Goal: Task Accomplishment & Management: Manage account settings

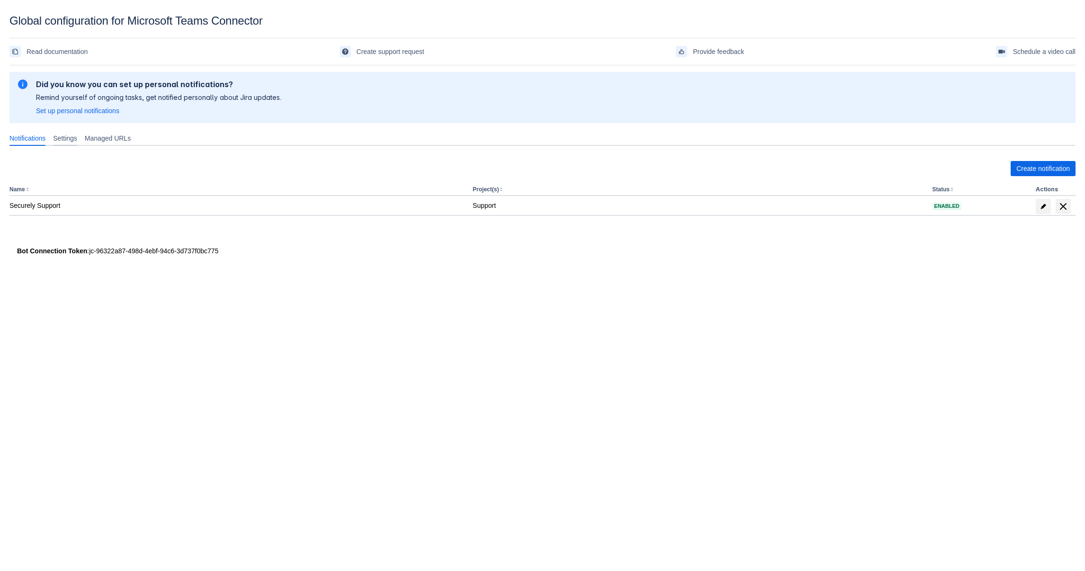
click at [76, 137] on span "Settings" at bounding box center [65, 138] width 24 height 9
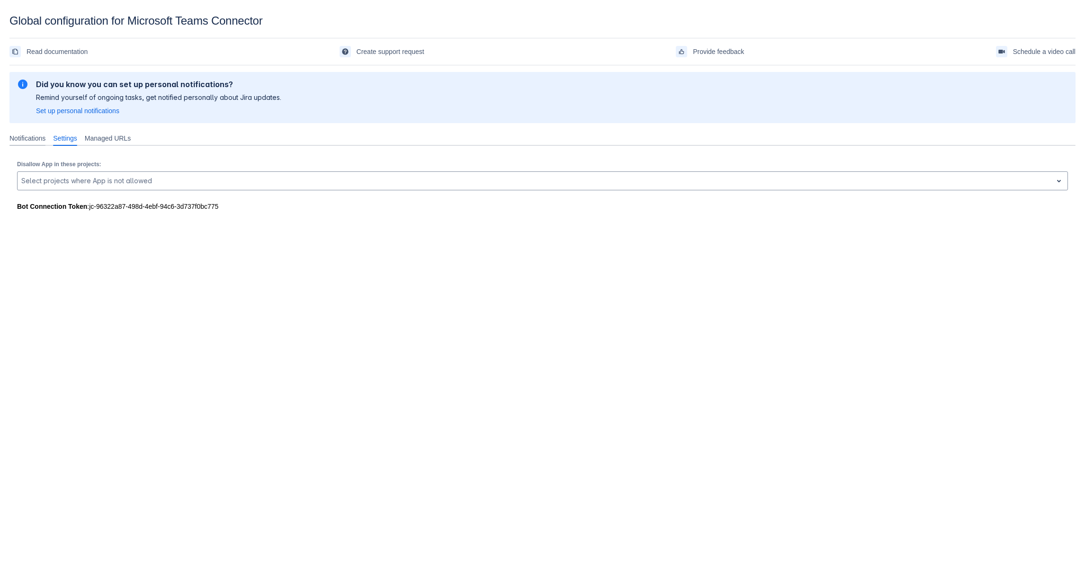
click at [33, 143] on span "Notifications" at bounding box center [27, 138] width 36 height 9
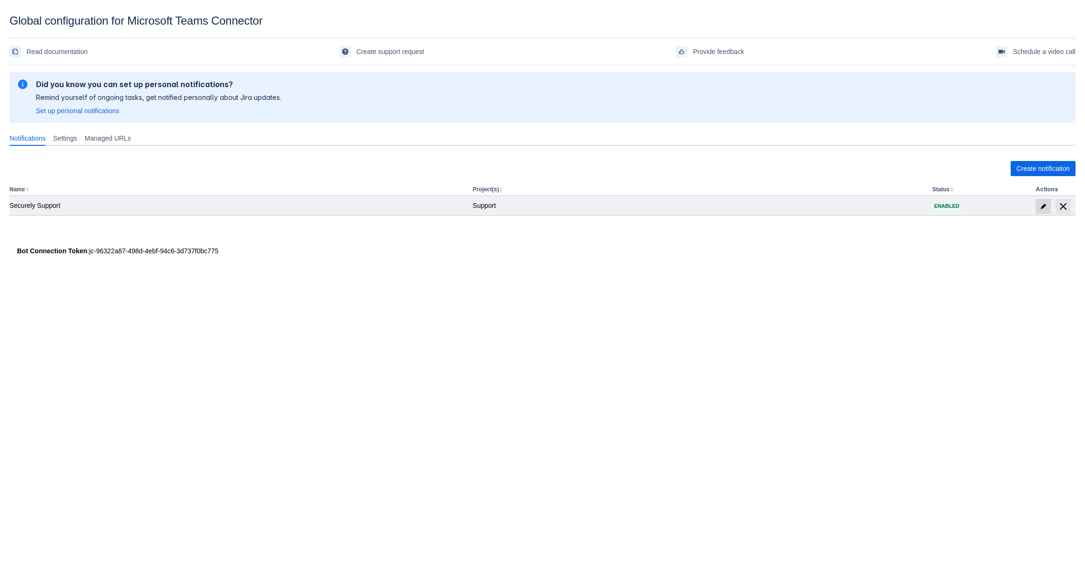
click at [1041, 206] on span "edit" at bounding box center [1044, 207] width 8 height 8
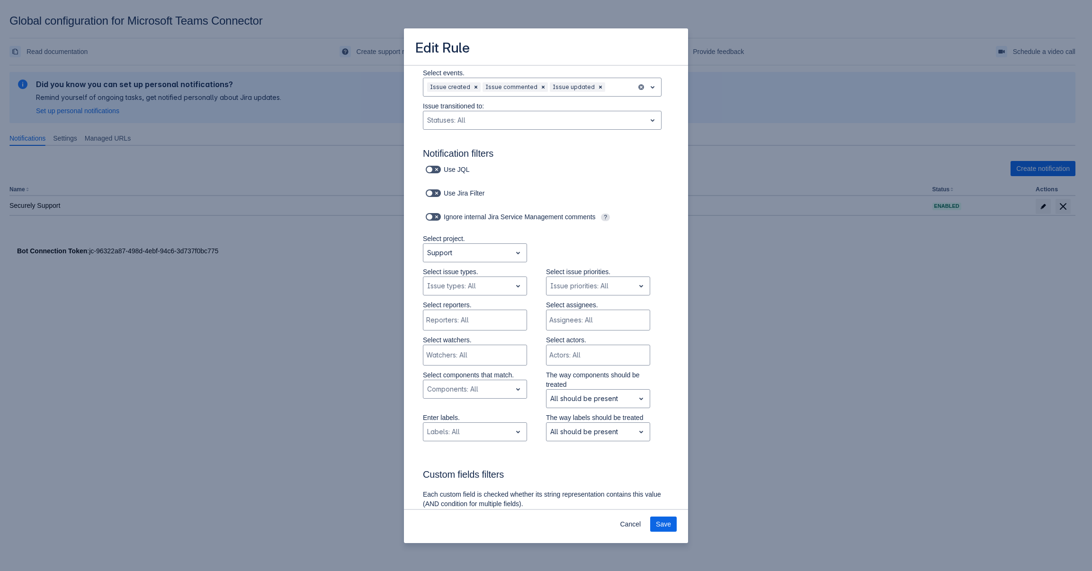
scroll to position [48, 0]
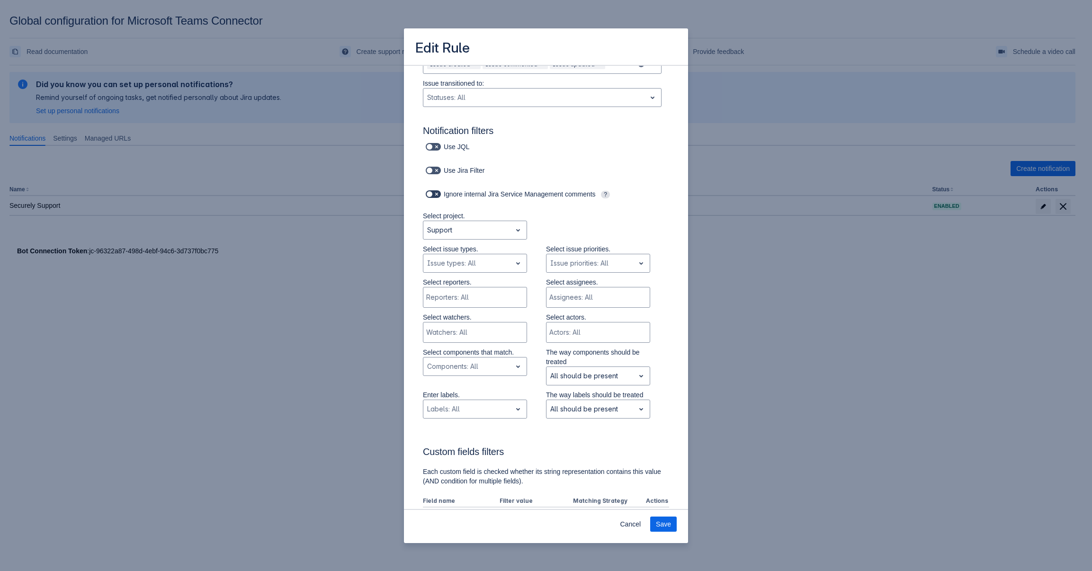
click at [436, 194] on span at bounding box center [437, 194] width 8 height 8
click at [432, 194] on input "checkbox" at bounding box center [429, 194] width 6 height 6
checkbox input "true"
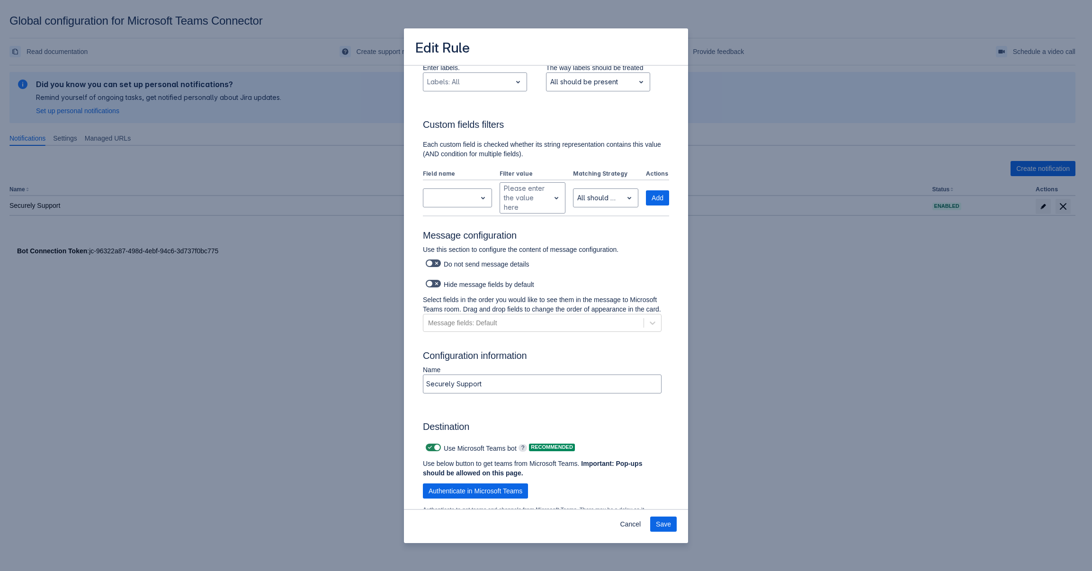
scroll to position [328, 0]
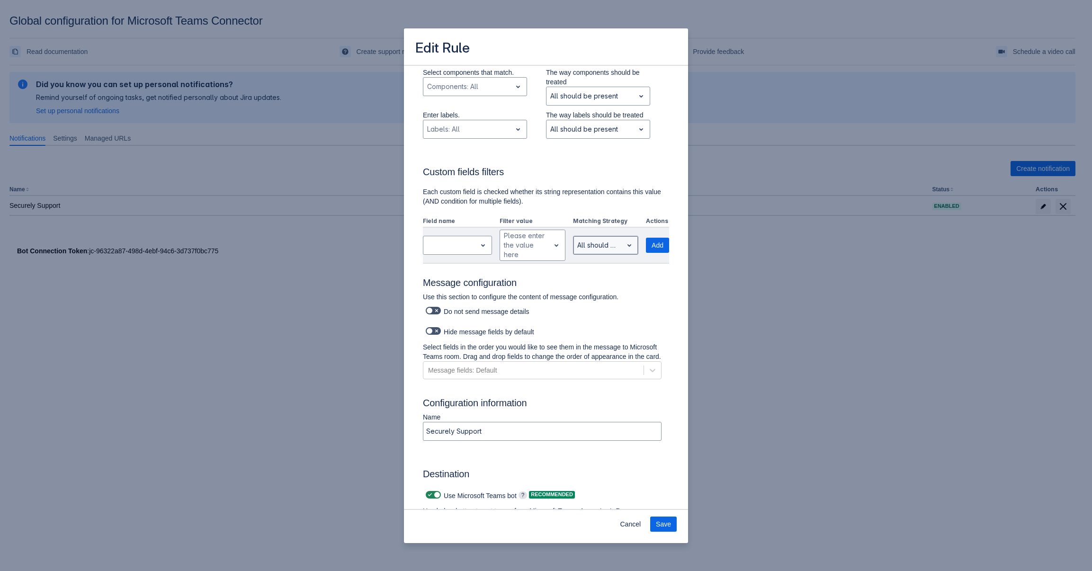
click at [613, 246] on div "All should be present" at bounding box center [599, 245] width 50 height 15
click at [674, 271] on div "Send a message to the channel when the following events happen: Select events. …" at bounding box center [546, 215] width 284 height 955
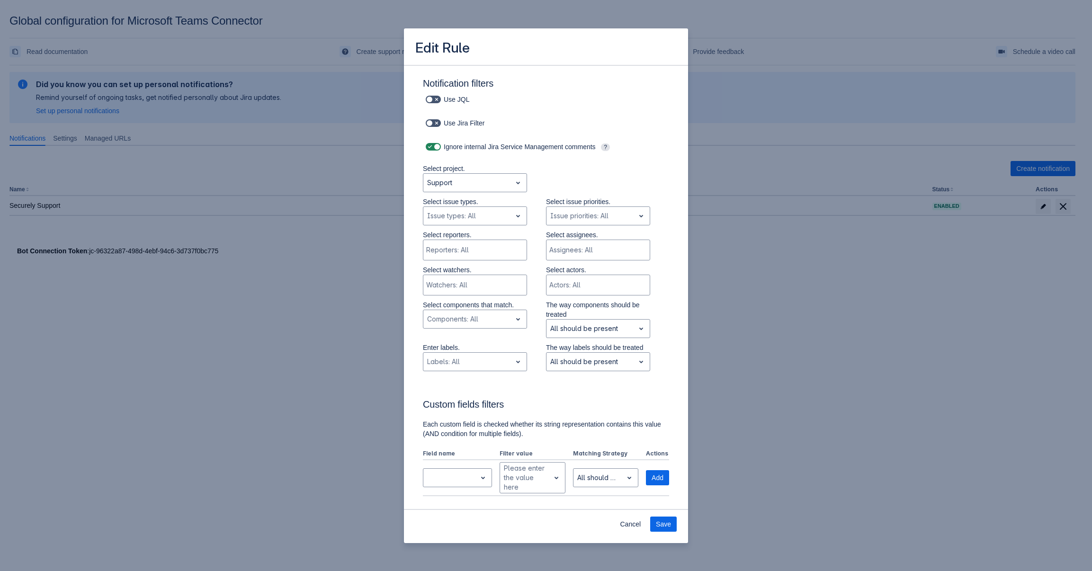
scroll to position [143, 0]
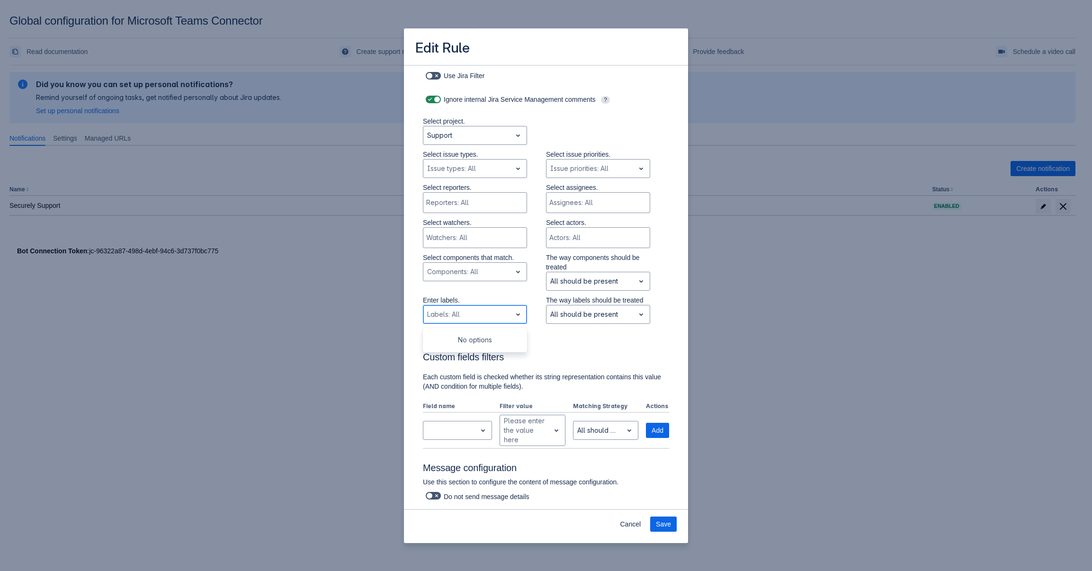
click at [513, 313] on span "open" at bounding box center [518, 314] width 11 height 11
click at [652, 311] on div "Enter labels. Use Up and Down to choose options, press Enter to select the curr…" at bounding box center [536, 312] width 265 height 33
click at [658, 185] on div "Select reporters. Reporters: All Select assignees. Assignees: All" at bounding box center [536, 200] width 265 height 35
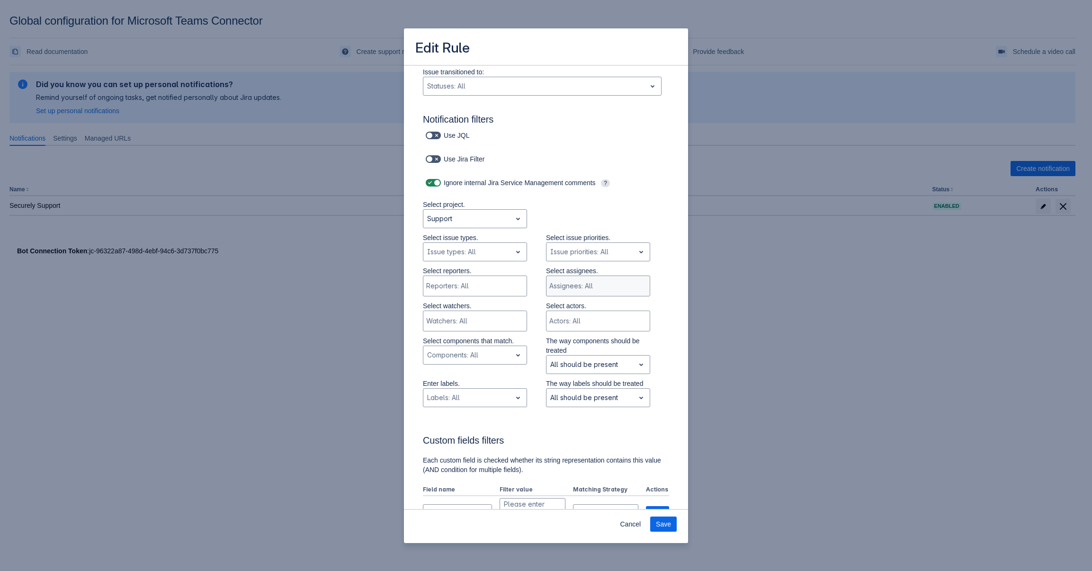
scroll to position [0, 0]
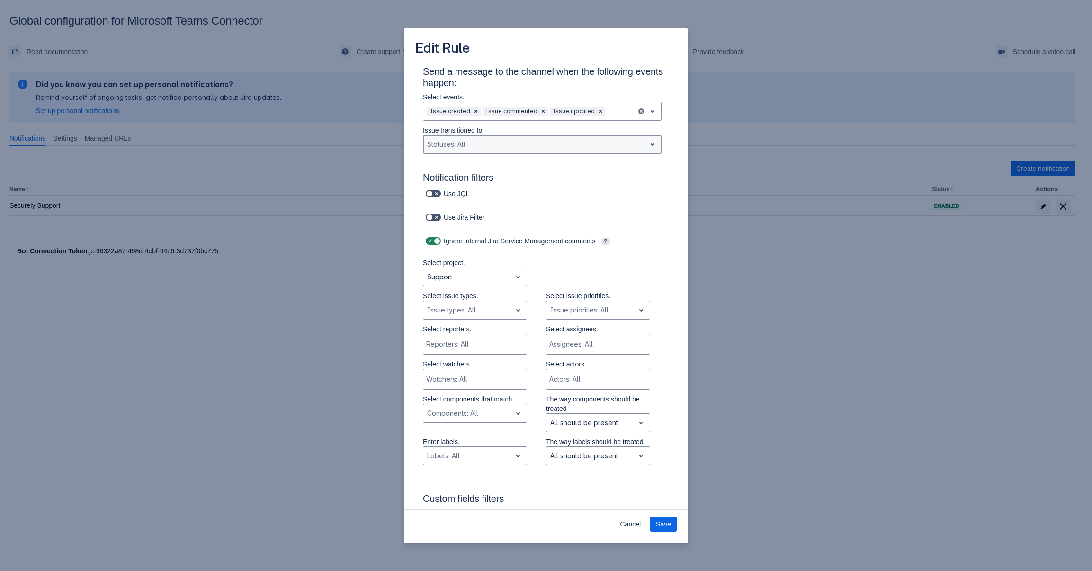
click at [646, 147] on div at bounding box center [652, 144] width 13 height 17
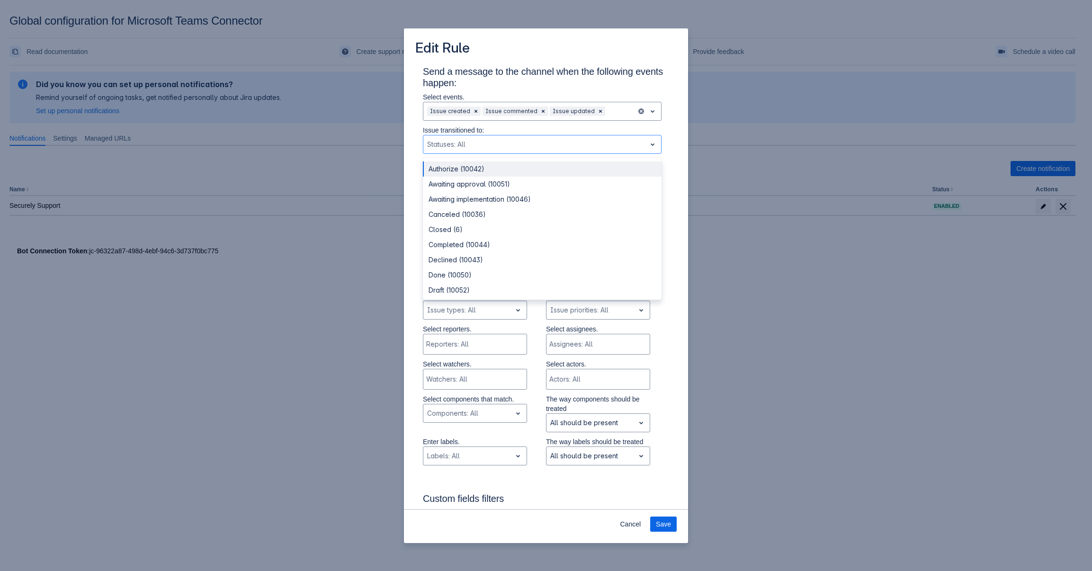
click at [669, 154] on div "Send a message to the channel when the following events happen: Select events. …" at bounding box center [545, 542] width 261 height 953
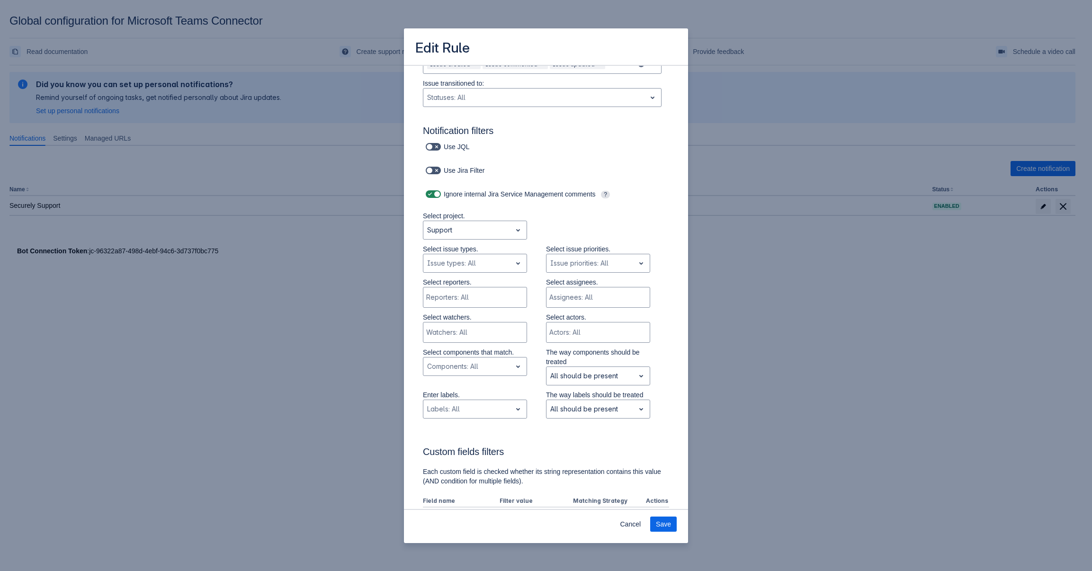
scroll to position [95, 0]
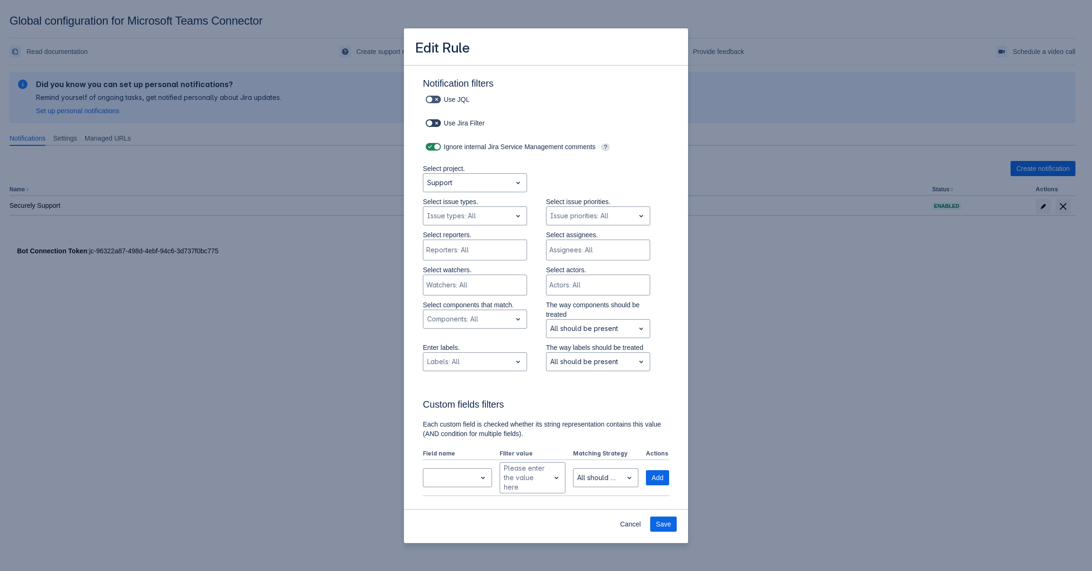
click at [438, 123] on span at bounding box center [437, 123] width 8 height 8
click at [432, 123] on input "checkbox" at bounding box center [429, 123] width 6 height 6
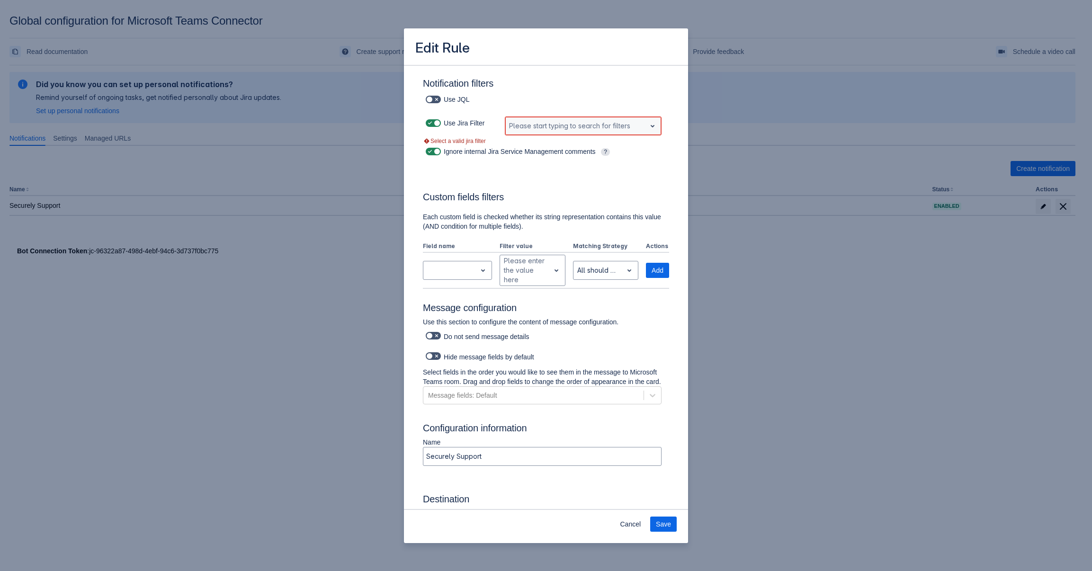
click at [587, 126] on div at bounding box center [575, 125] width 133 height 11
click at [436, 123] on span at bounding box center [437, 123] width 8 height 8
click at [432, 123] on input "checkbox" at bounding box center [429, 123] width 6 height 6
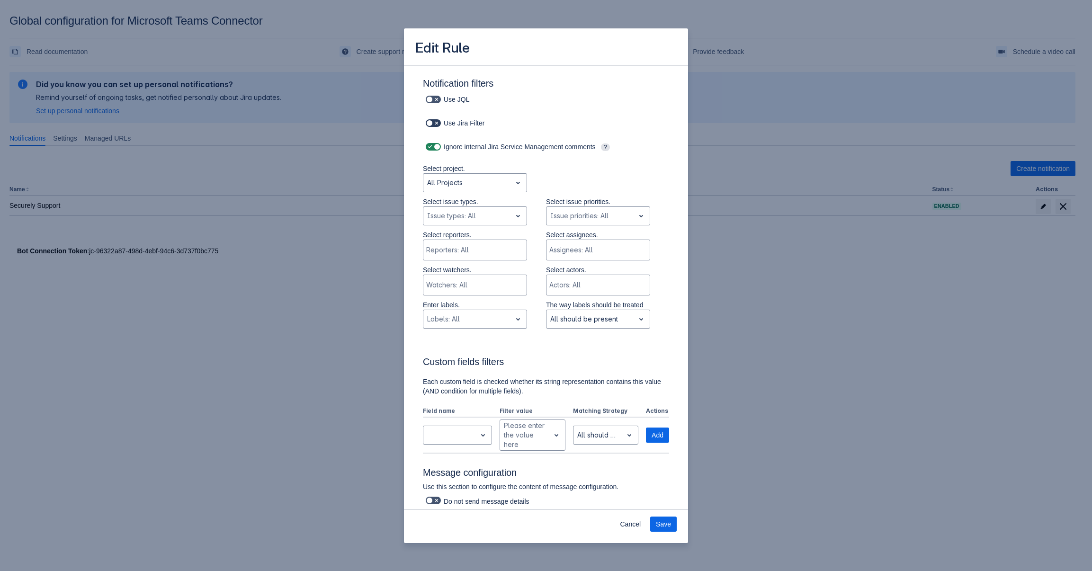
click at [437, 125] on span at bounding box center [437, 123] width 8 height 8
click at [432, 125] on input "checkbox" at bounding box center [429, 123] width 6 height 6
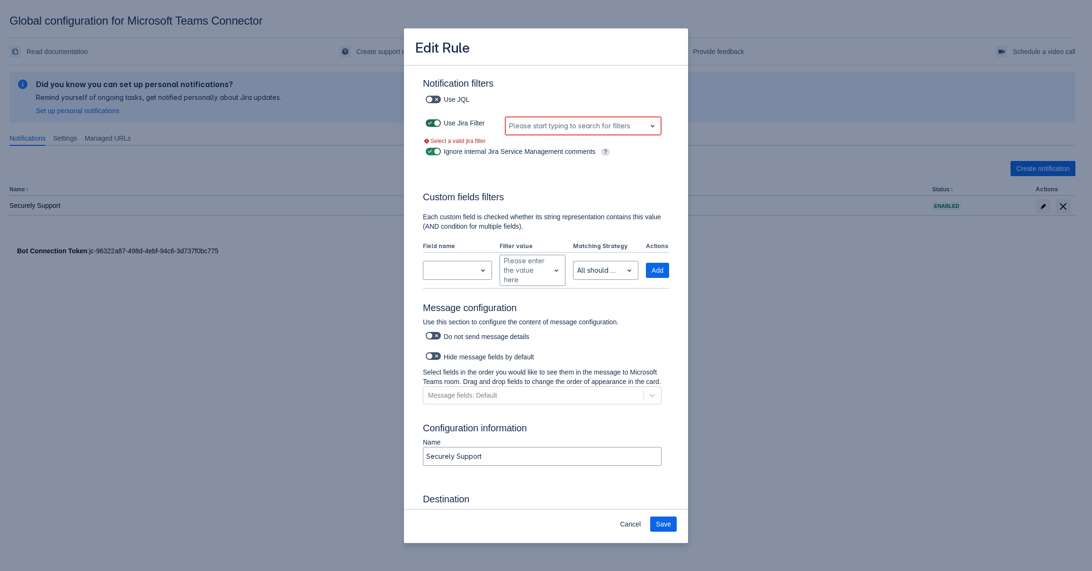
click at [436, 123] on span at bounding box center [437, 123] width 8 height 8
click at [432, 123] on input "checkbox" at bounding box center [429, 123] width 6 height 6
checkbox input "false"
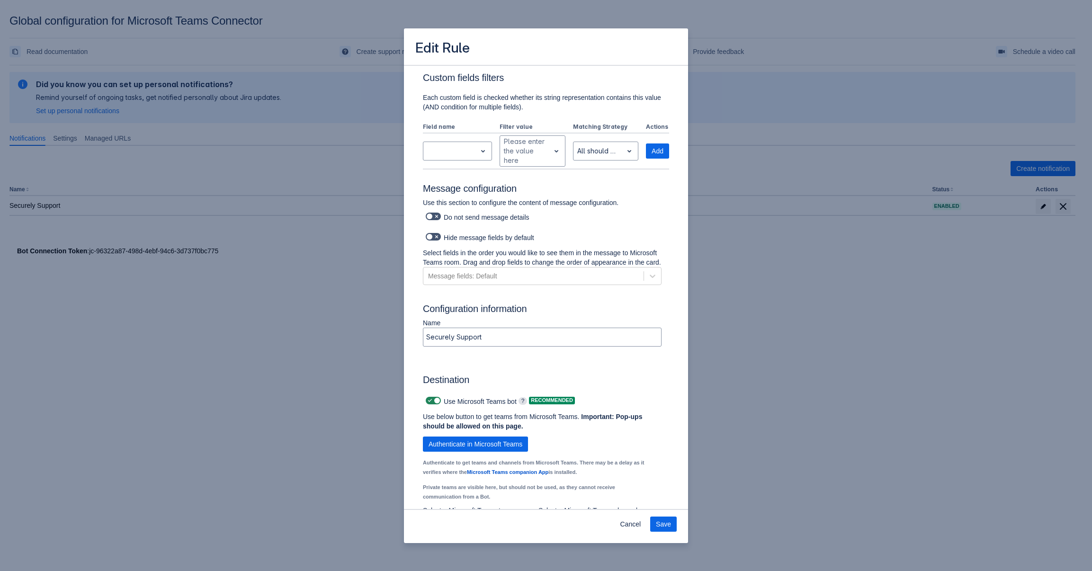
scroll to position [474, 0]
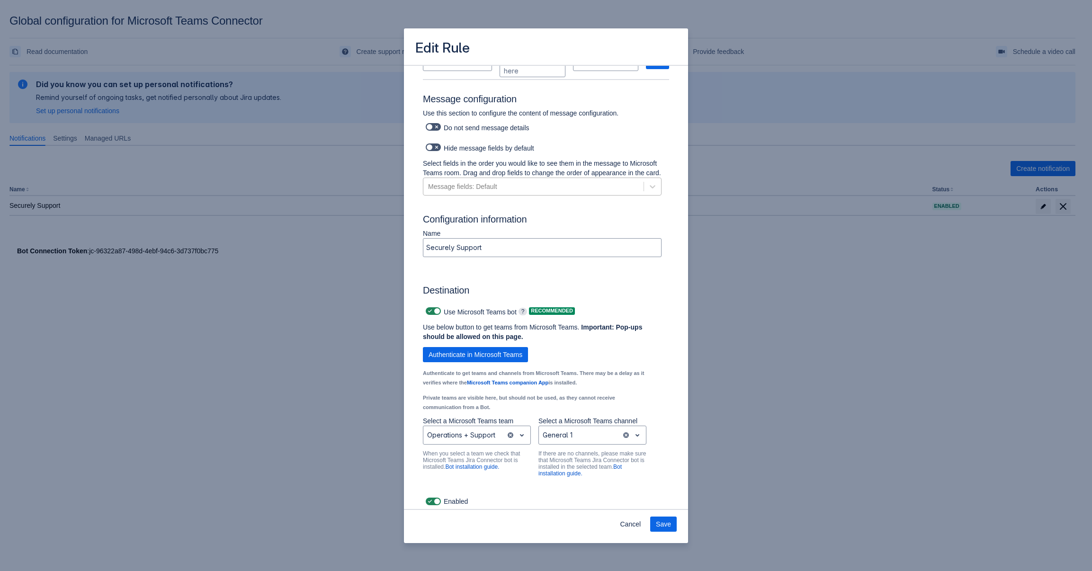
click at [562, 185] on div "Message fields: Default" at bounding box center [534, 186] width 220 height 15
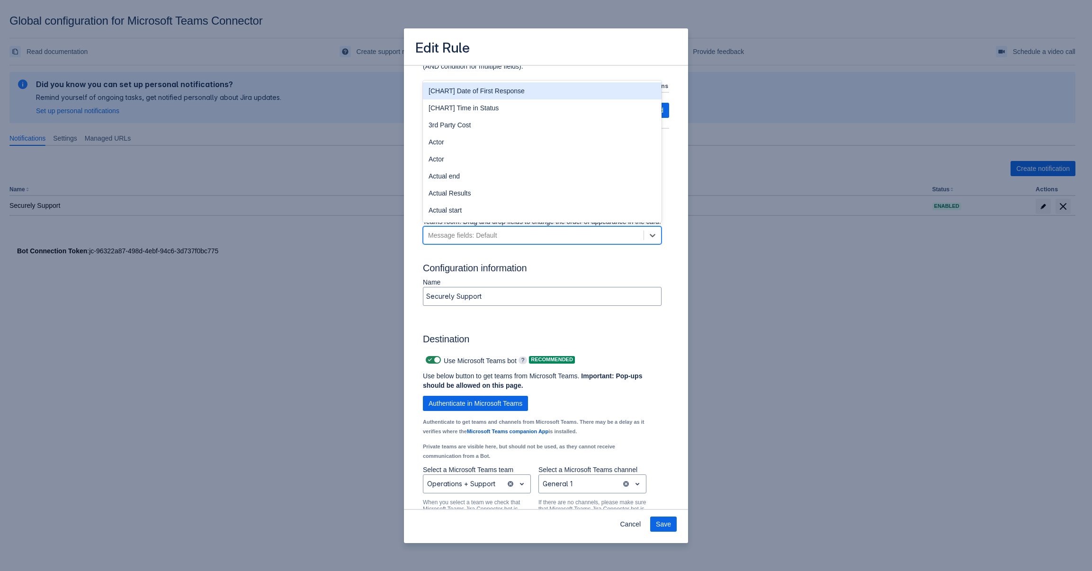
scroll to position [379, 0]
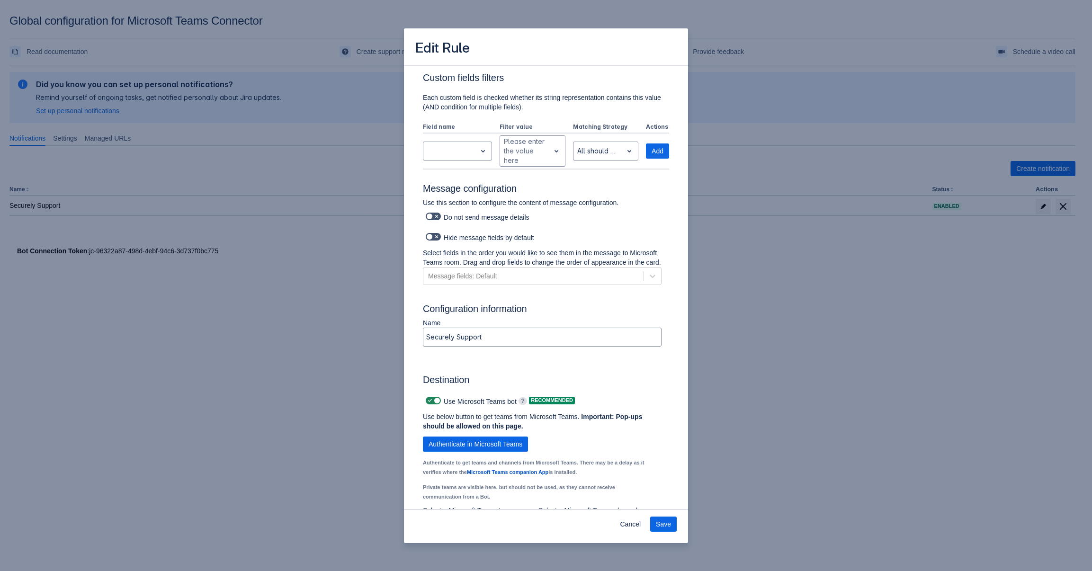
click at [669, 223] on div "Send a message to the channel when the following events happen: Select events. …" at bounding box center [545, 142] width 261 height 911
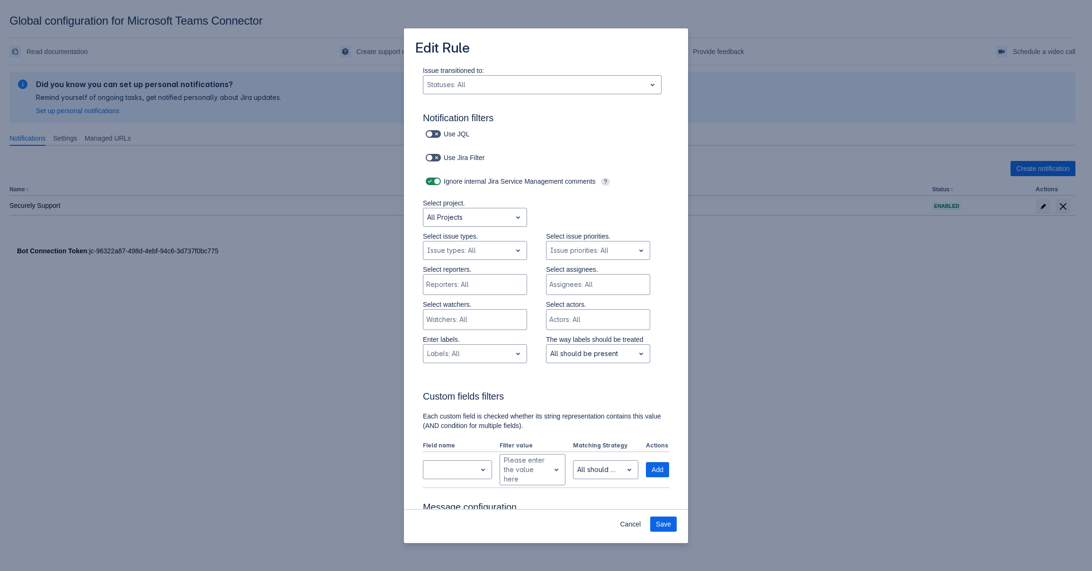
scroll to position [0, 0]
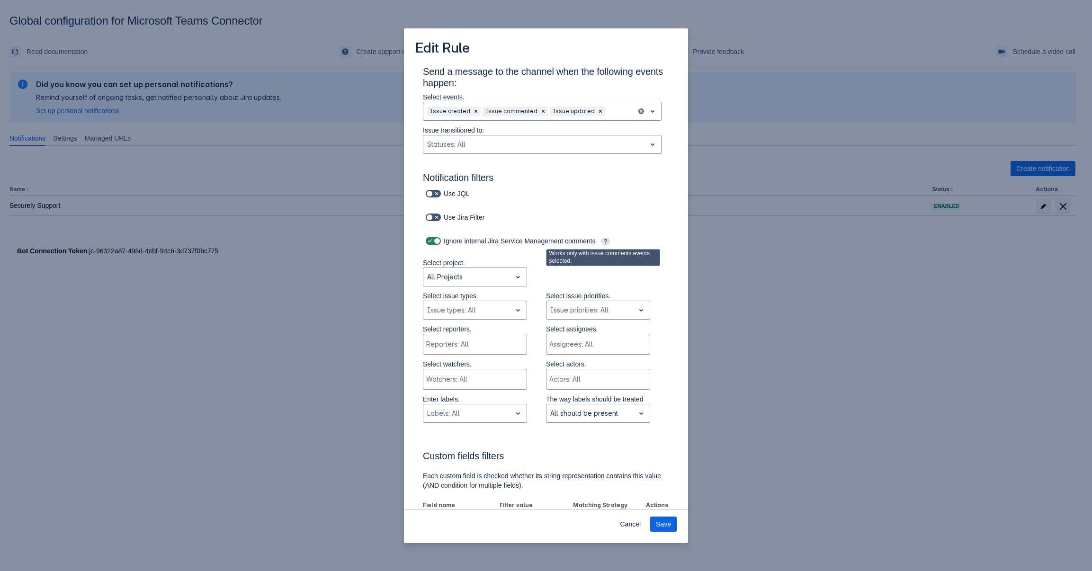
click at [602, 241] on span "?" at bounding box center [605, 242] width 9 height 8
click at [647, 115] on span "open" at bounding box center [652, 111] width 11 height 11
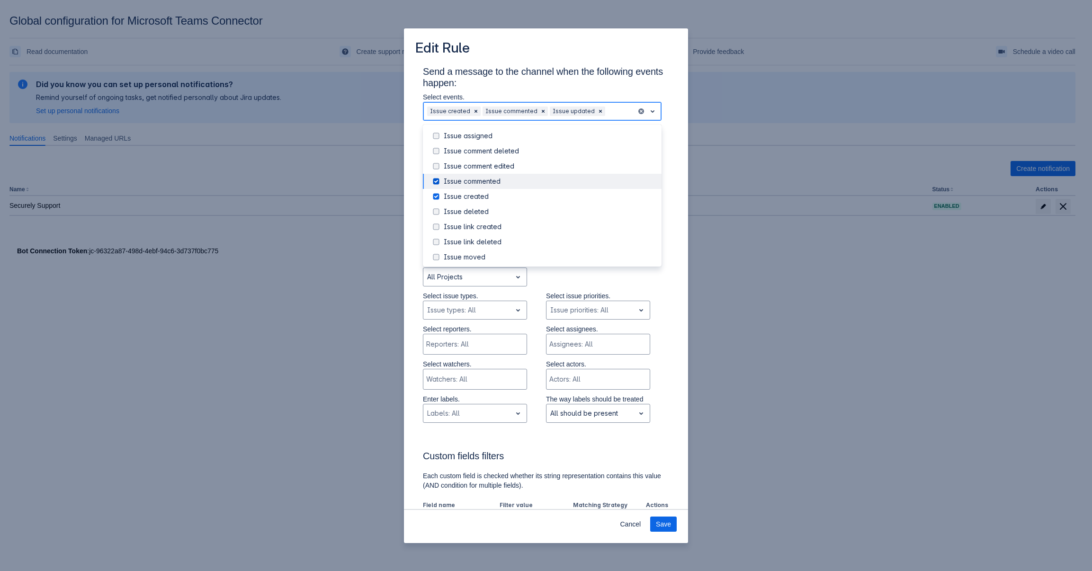
click at [435, 181] on span at bounding box center [436, 181] width 11 height 11
click at [436, 180] on span at bounding box center [436, 179] width 11 height 11
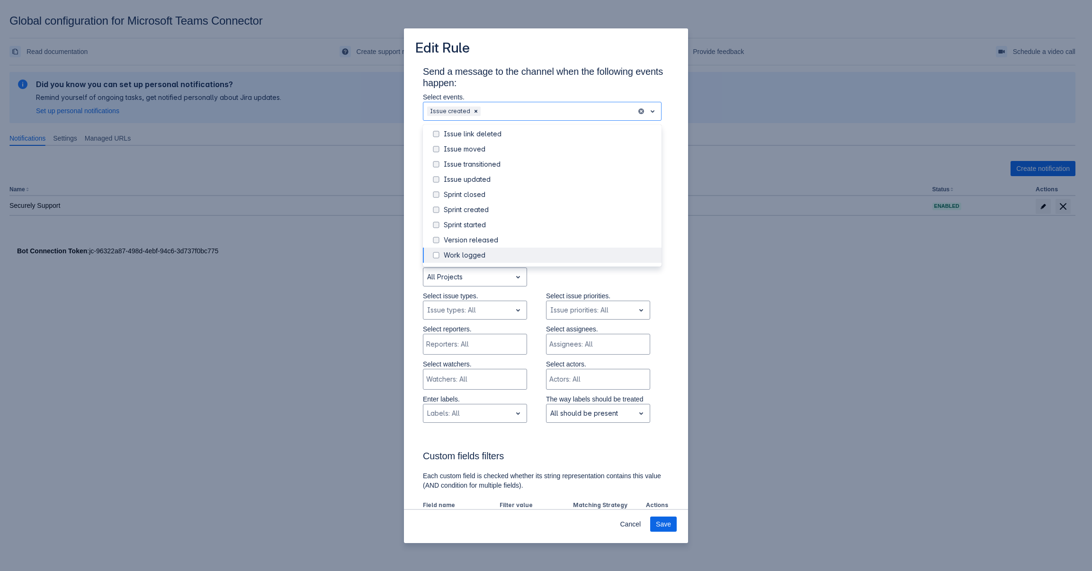
click at [667, 271] on div "Send a message to the channel when the following events happen: Select events. …" at bounding box center [545, 521] width 261 height 911
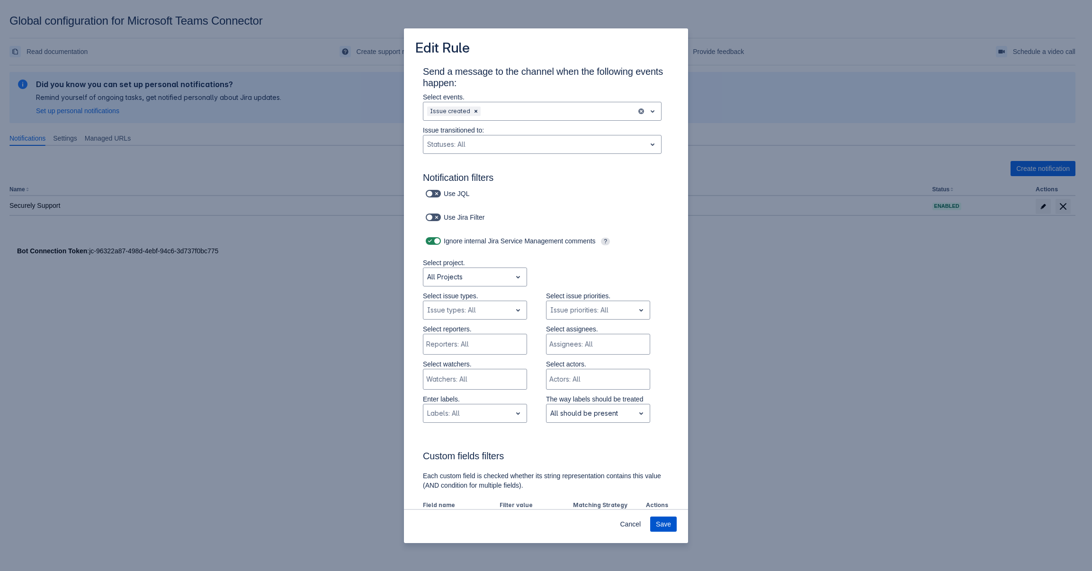
click at [665, 527] on span "Save" at bounding box center [663, 524] width 15 height 15
